Goal: Check status: Check status

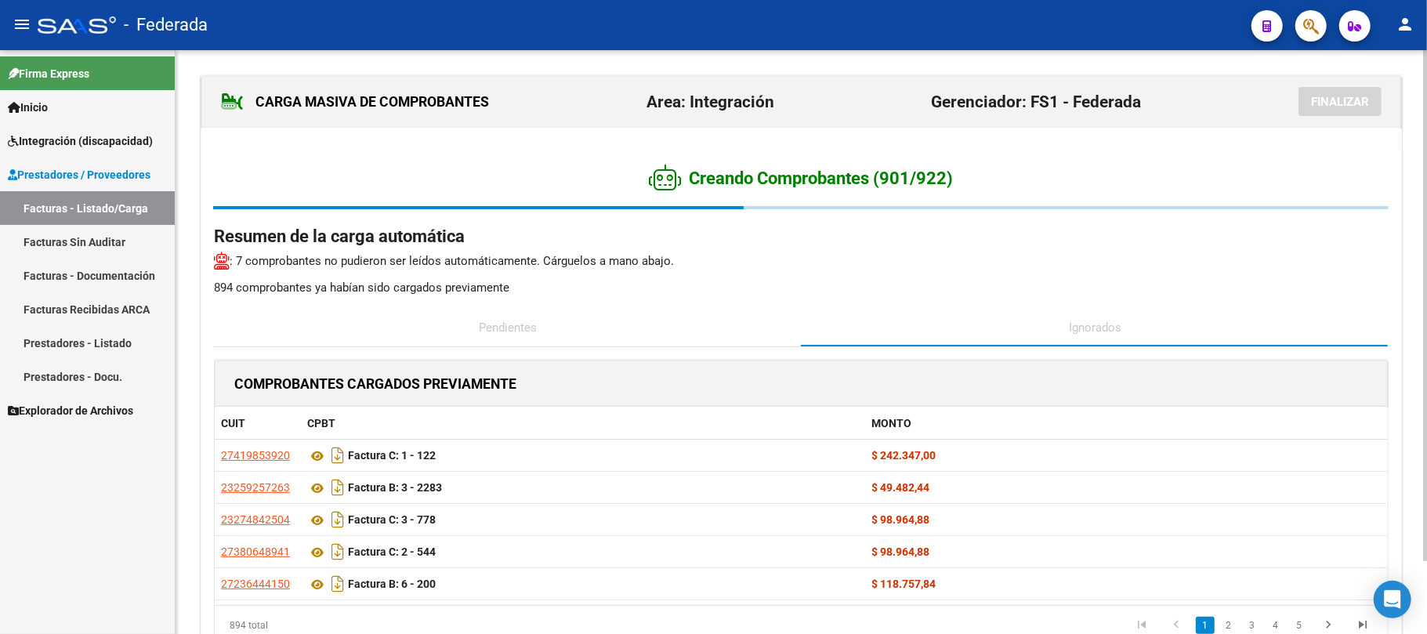
click at [757, 309] on div "Pendientes" at bounding box center [508, 328] width 588 height 38
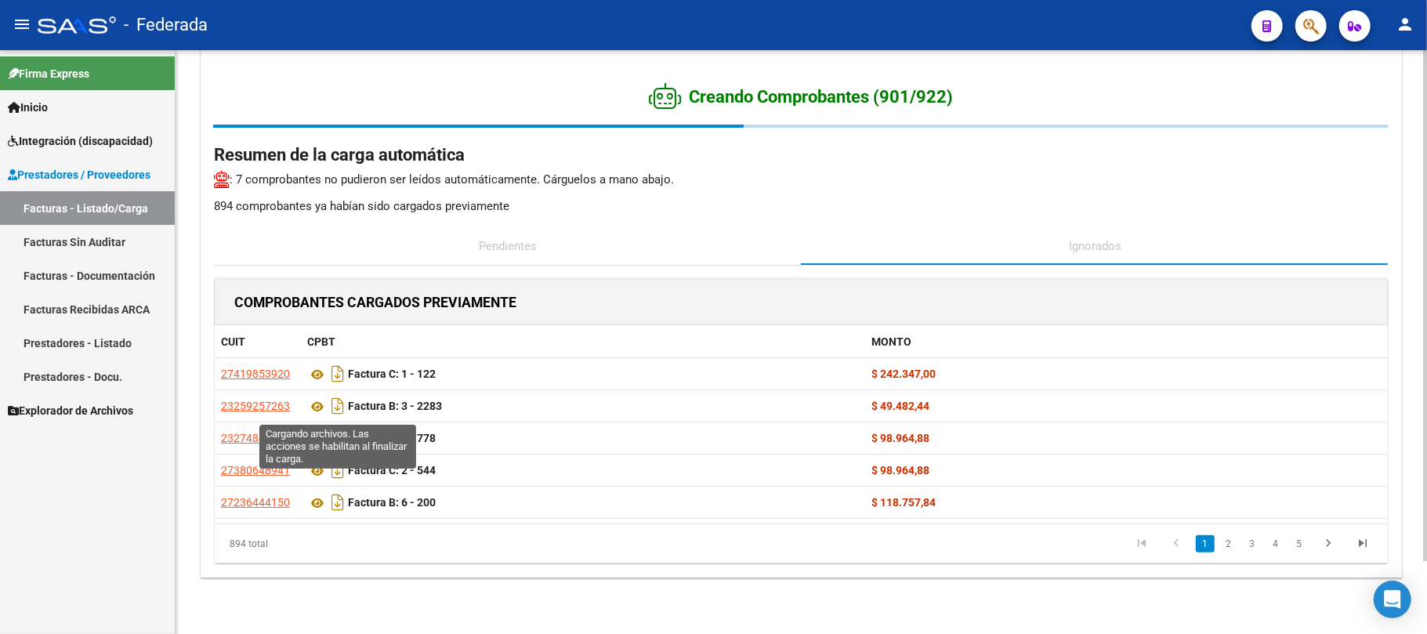
click at [420, 204] on p "894 comprobantes ya habían sido cargados previamente" at bounding box center [801, 205] width 1175 height 17
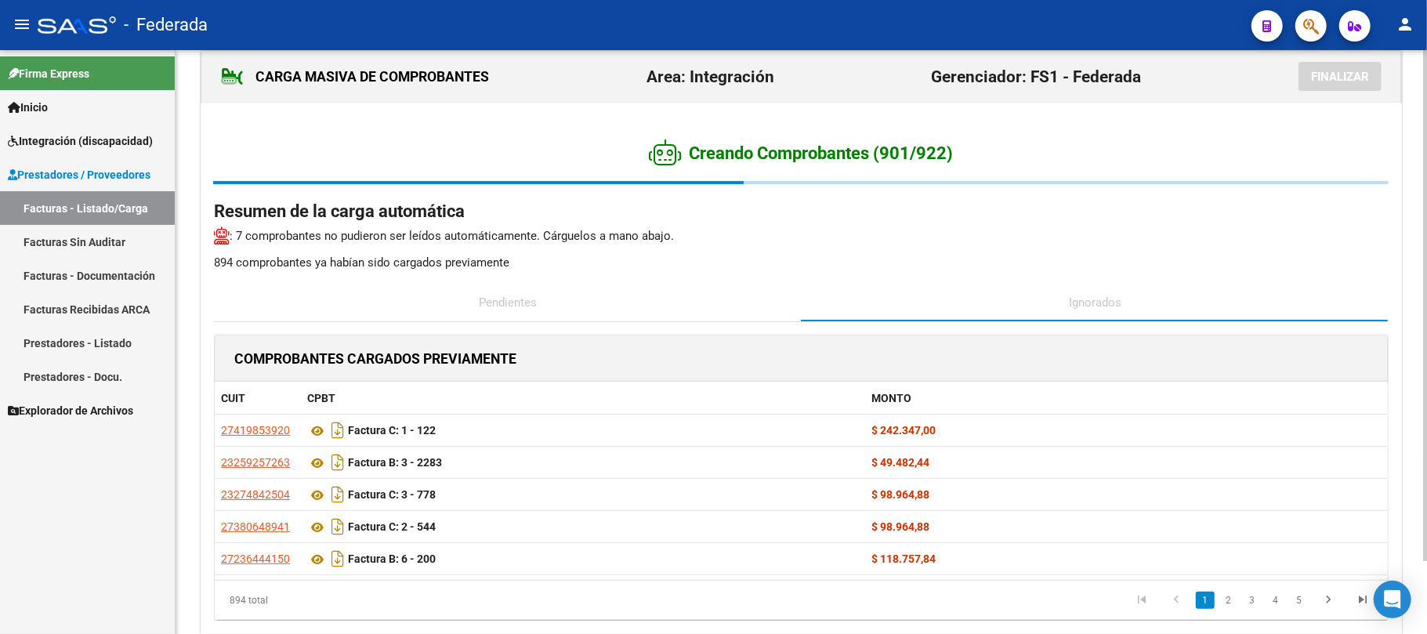
scroll to position [0, 0]
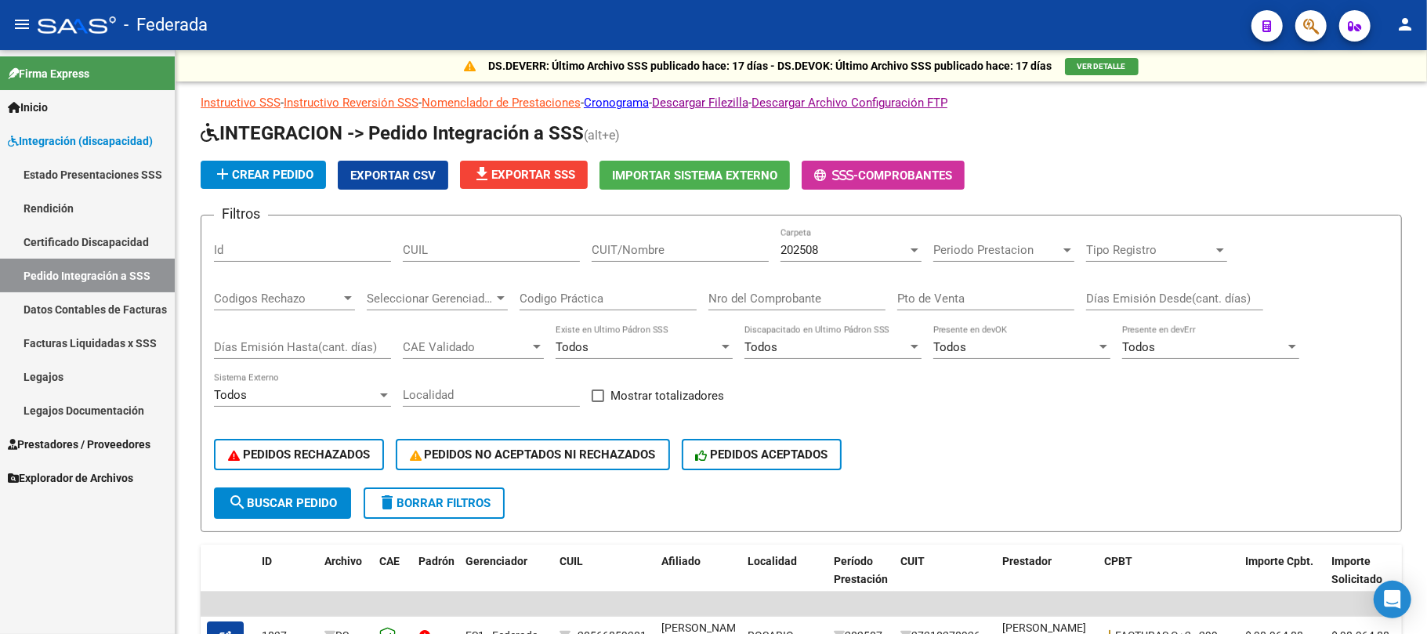
click at [67, 433] on link "Prestadores / Proveedores" at bounding box center [87, 444] width 175 height 34
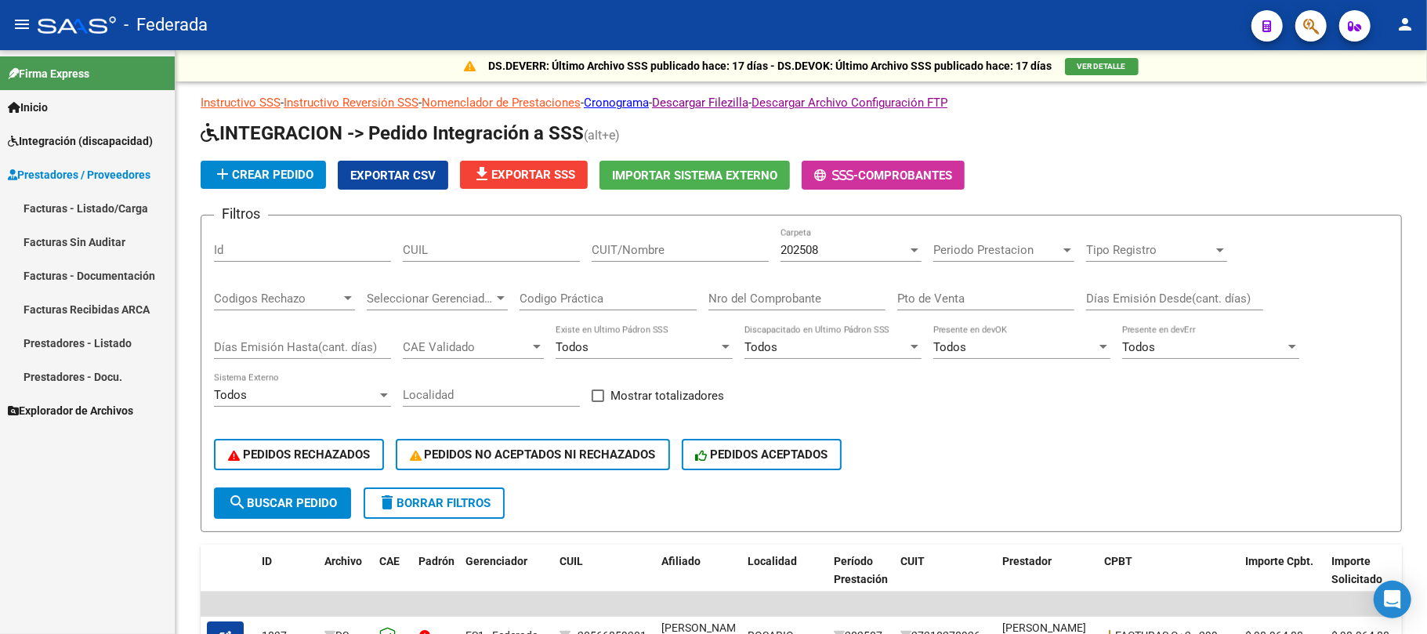
click at [72, 201] on link "Facturas - Listado/Carga" at bounding box center [87, 208] width 175 height 34
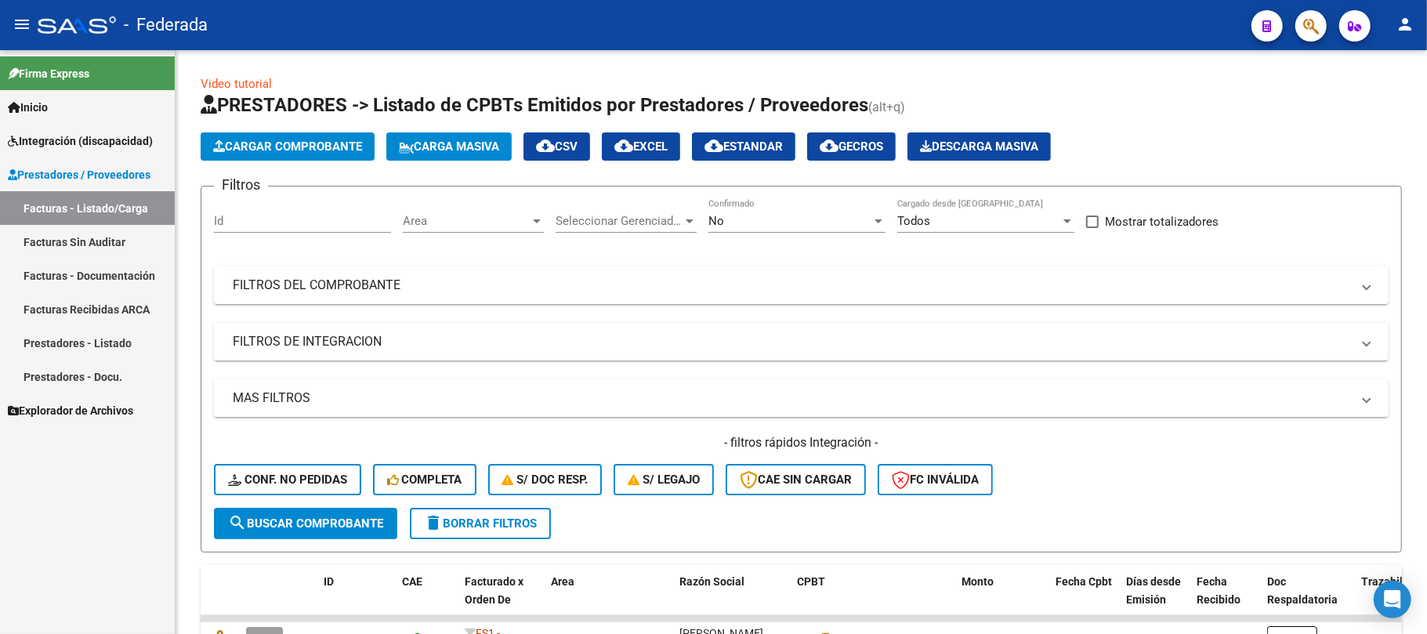
click at [89, 136] on span "Integración (discapacidad)" at bounding box center [80, 140] width 145 height 17
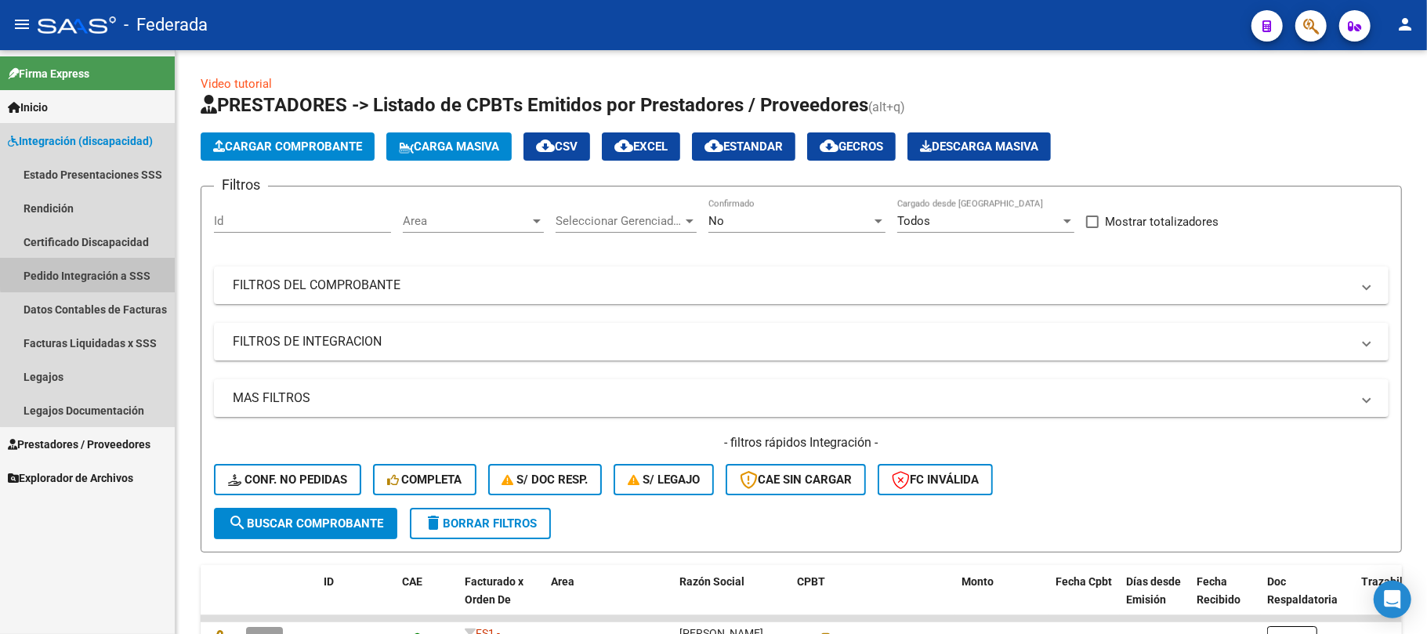
click at [98, 270] on link "Pedido Integración a SSS" at bounding box center [87, 276] width 175 height 34
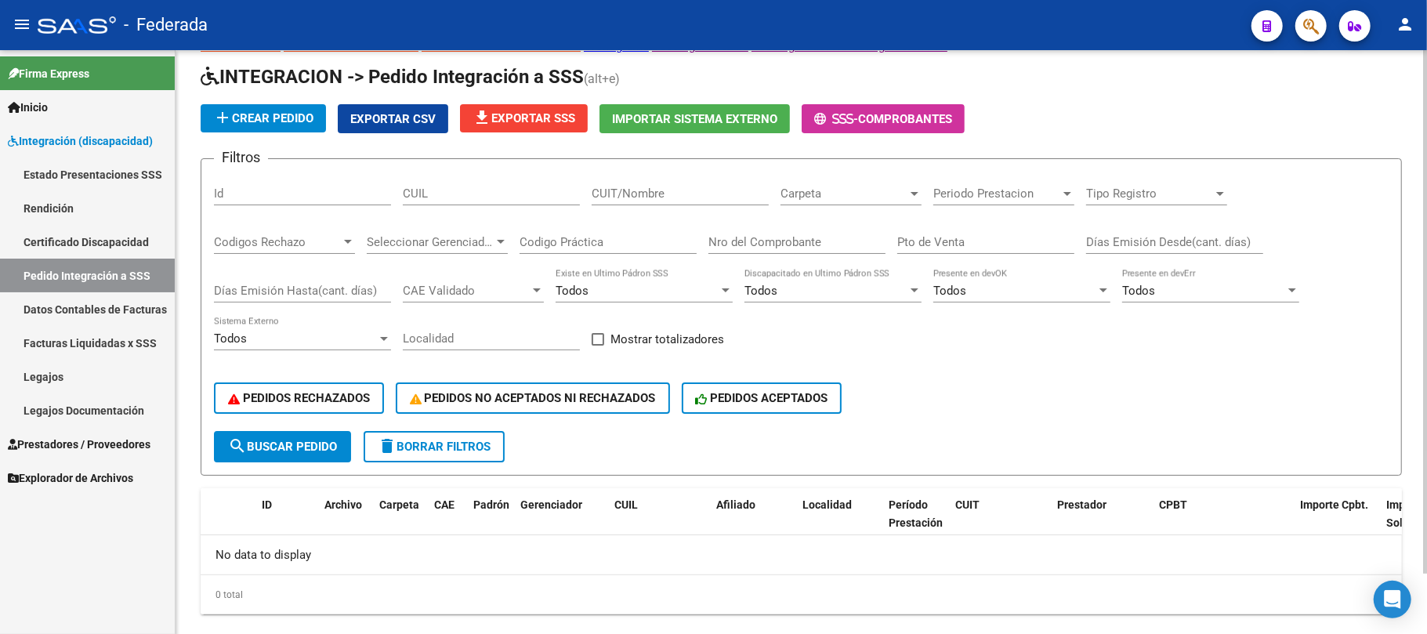
scroll to position [51, 0]
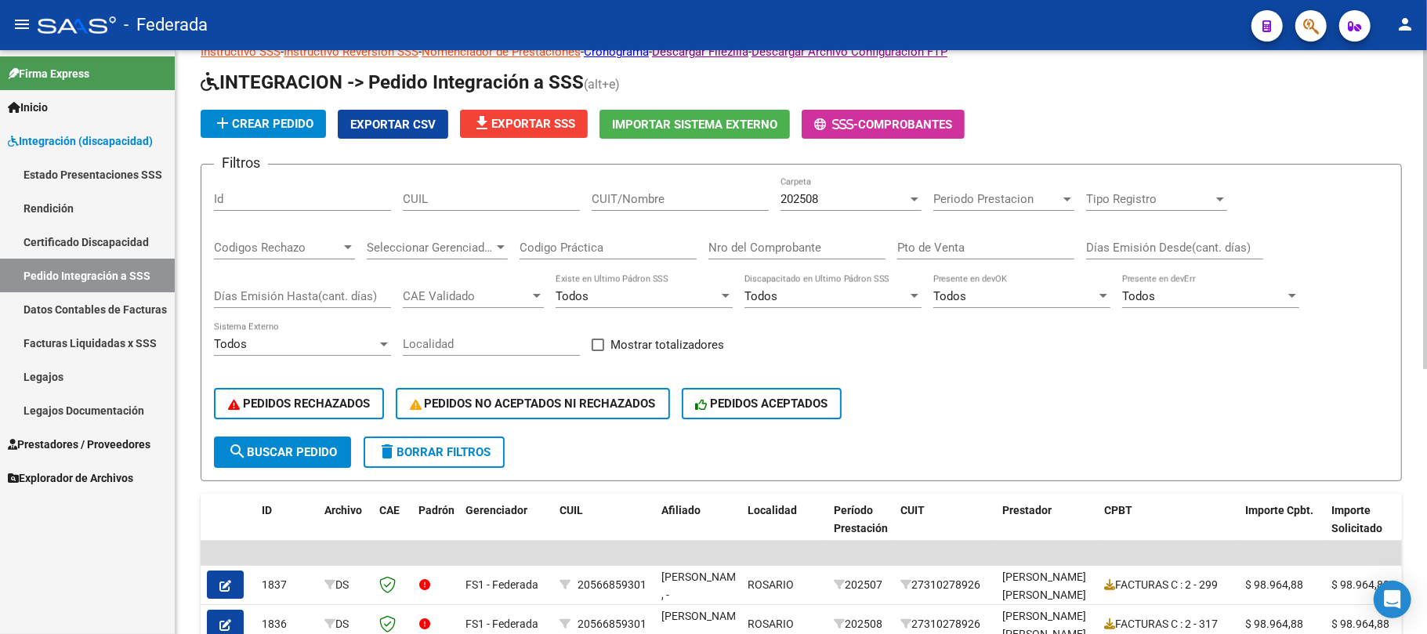
click at [1030, 201] on span "Periodo Prestacion" at bounding box center [996, 199] width 127 height 14
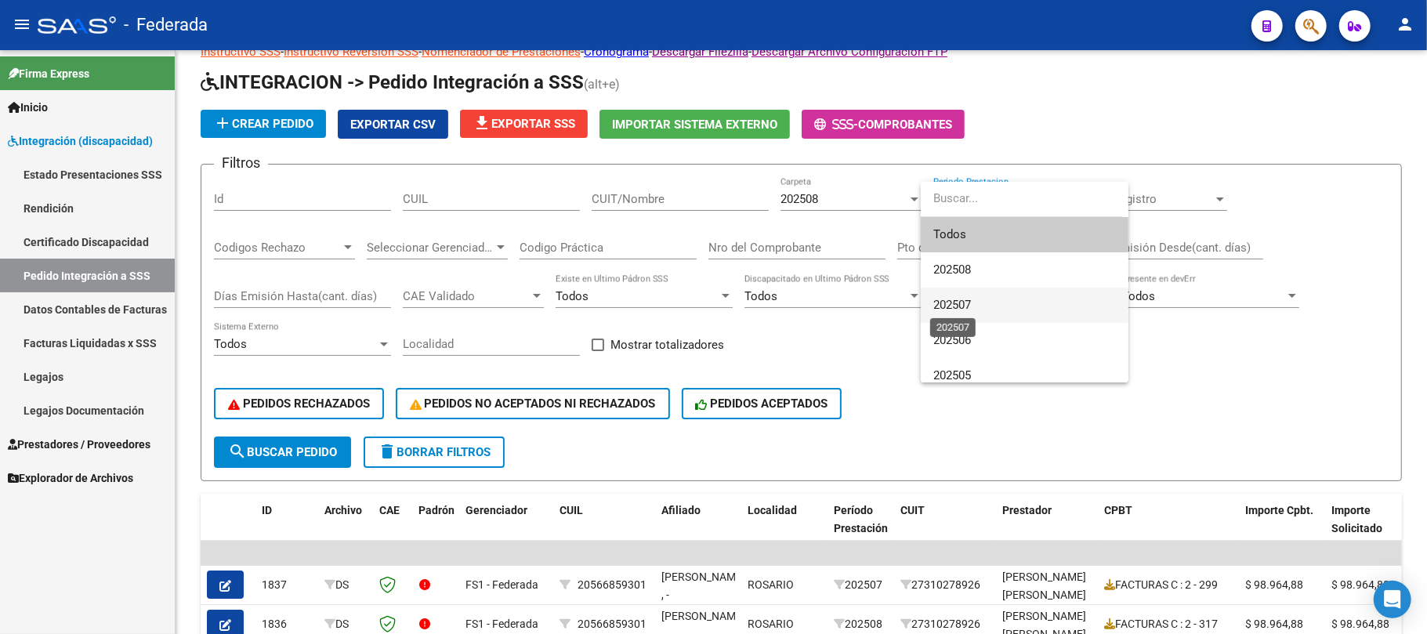
click at [958, 301] on span "202507" at bounding box center [952, 305] width 38 height 14
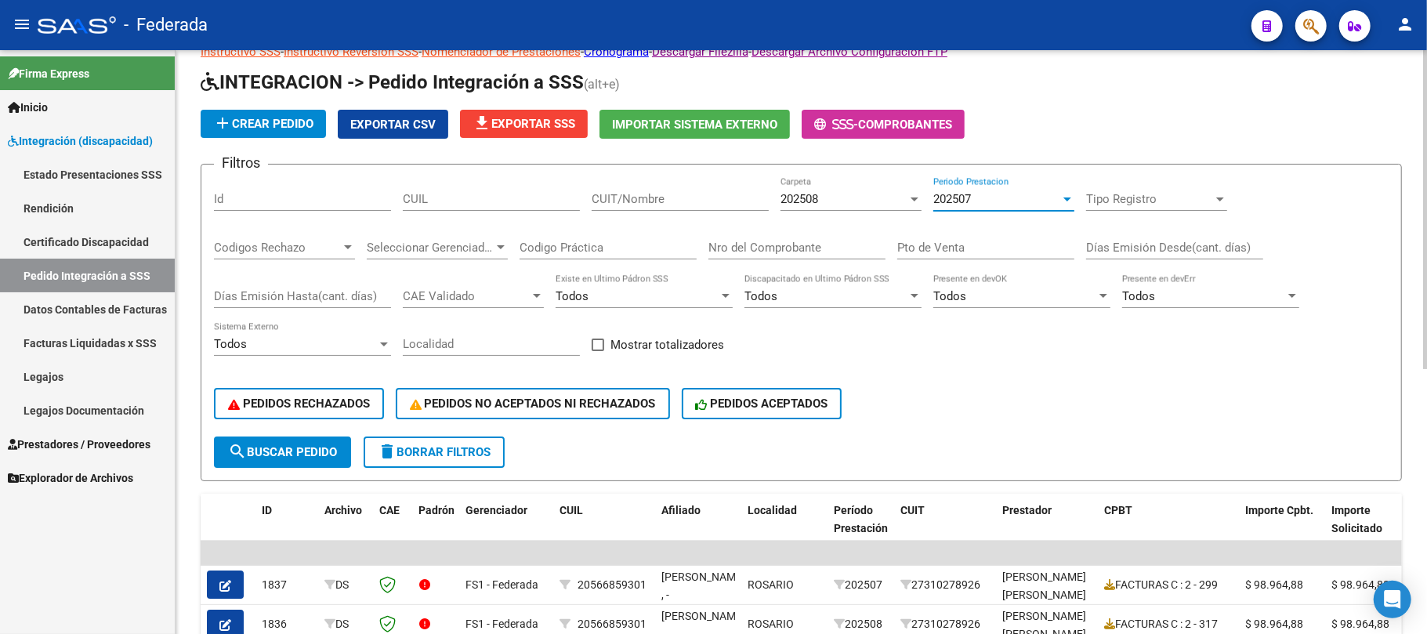
click at [837, 190] on div "202508 Carpeta" at bounding box center [851, 194] width 141 height 34
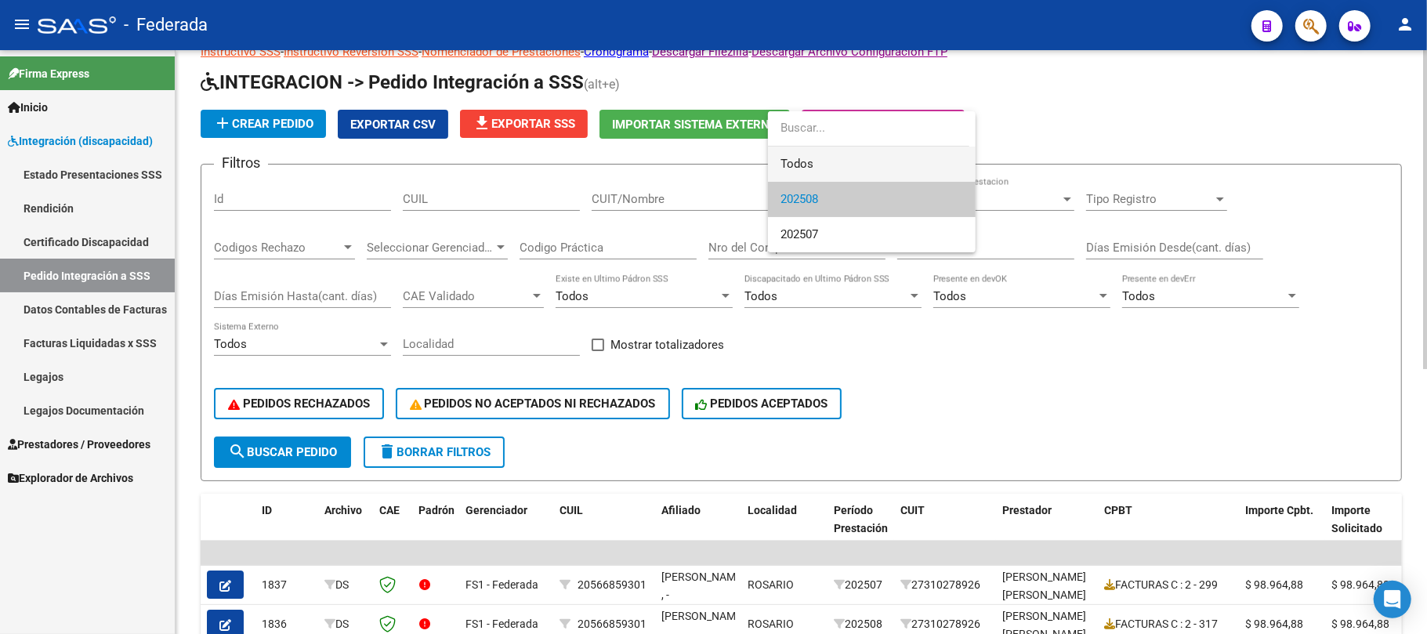
click at [821, 168] on span "Todos" at bounding box center [872, 164] width 183 height 35
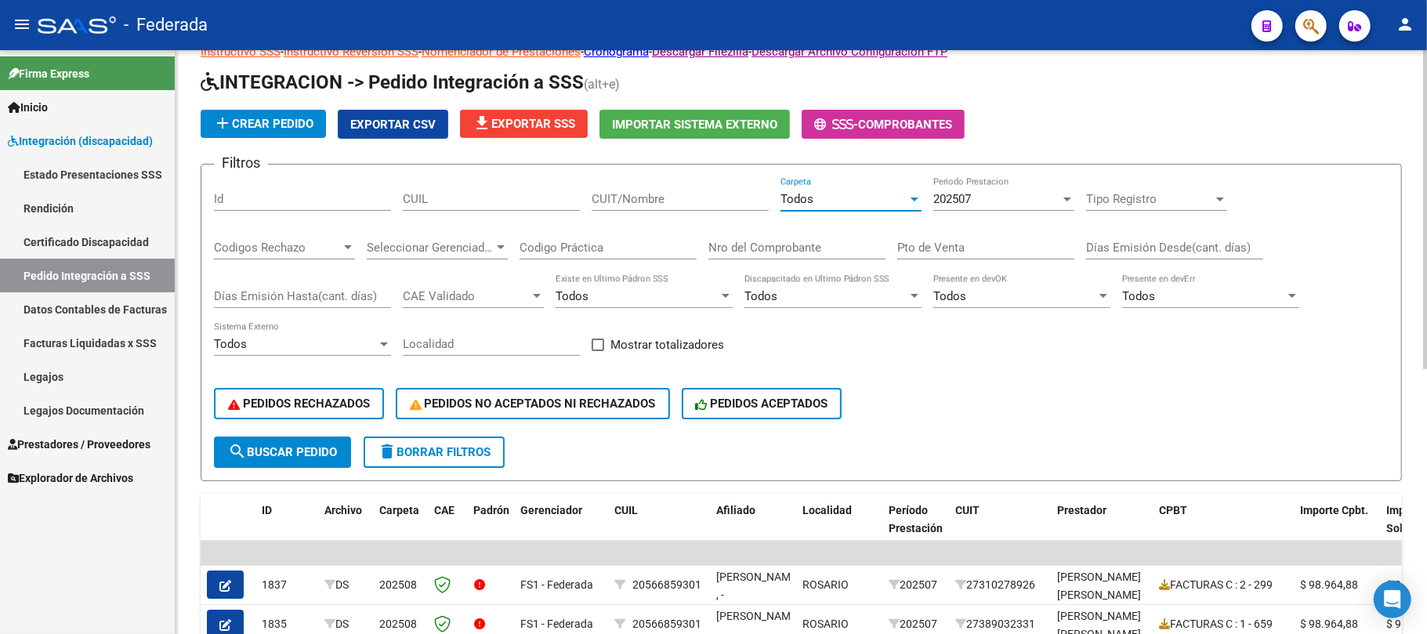
click at [340, 446] on button "search Buscar Pedido" at bounding box center [282, 452] width 137 height 31
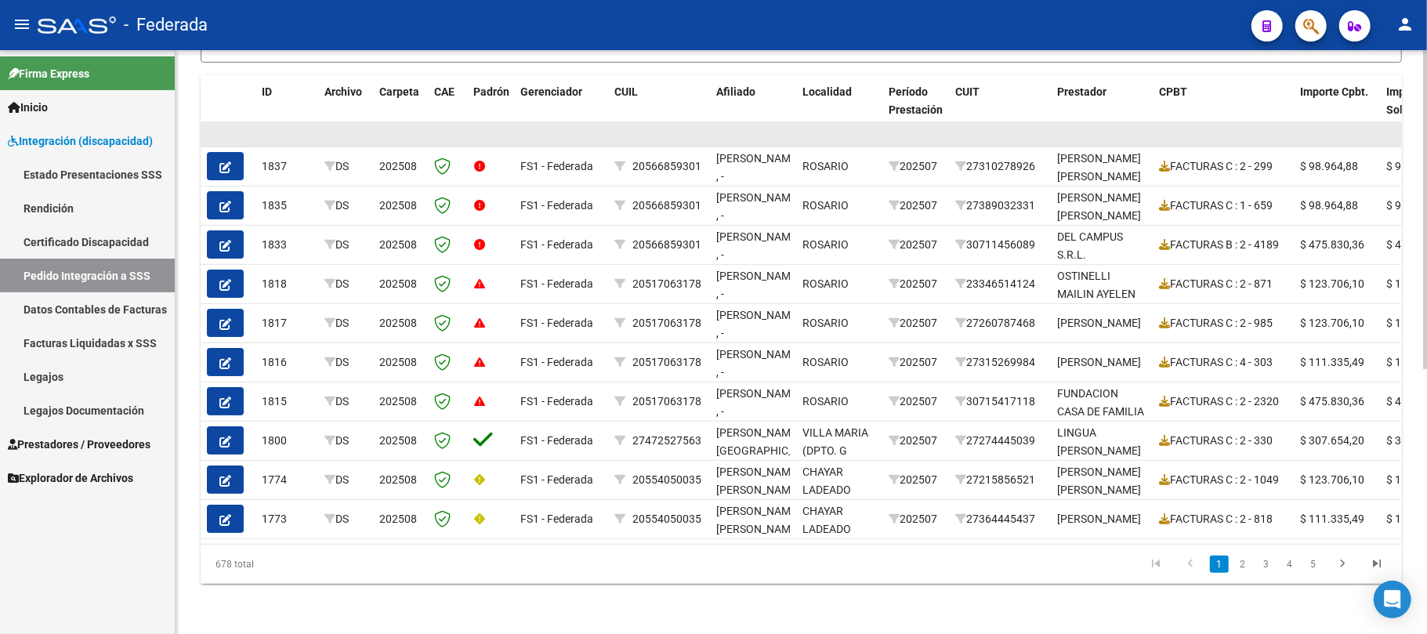
scroll to position [484, 0]
